Goal: Navigation & Orientation: Find specific page/section

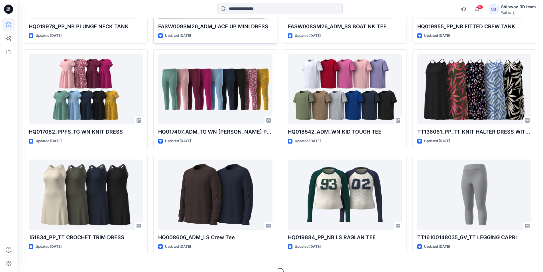
scroll to position [146, 0]
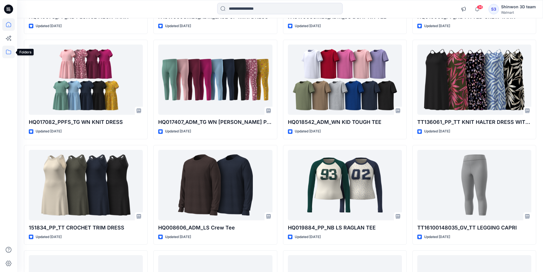
click at [8, 52] on icon at bounding box center [8, 52] width 13 height 13
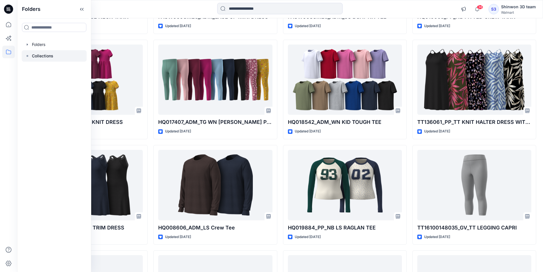
click at [56, 55] on div at bounding box center [54, 55] width 65 height 11
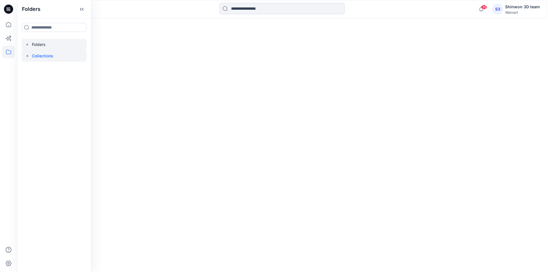
click at [57, 46] on div at bounding box center [54, 44] width 65 height 11
click at [145, 29] on div "Folders" at bounding box center [260, 29] width 472 height 8
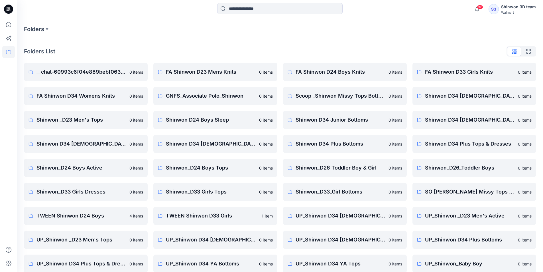
click at [115, 12] on div at bounding box center [82, 9] width 131 height 13
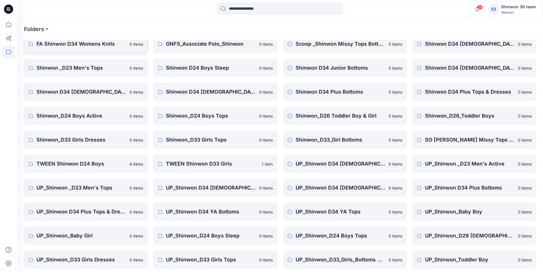
scroll to position [79, 0]
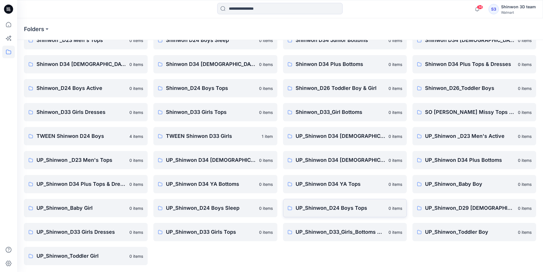
click at [383, 206] on p "UP_Shinwon_D24 Boys Tops" at bounding box center [339, 208] width 89 height 8
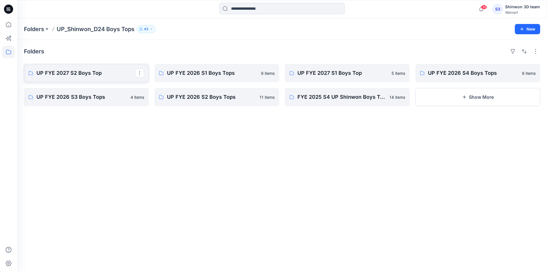
click at [91, 73] on p "UP FYE 2027 S2 Boys Top" at bounding box center [85, 73] width 99 height 8
